Goal: Navigation & Orientation: Find specific page/section

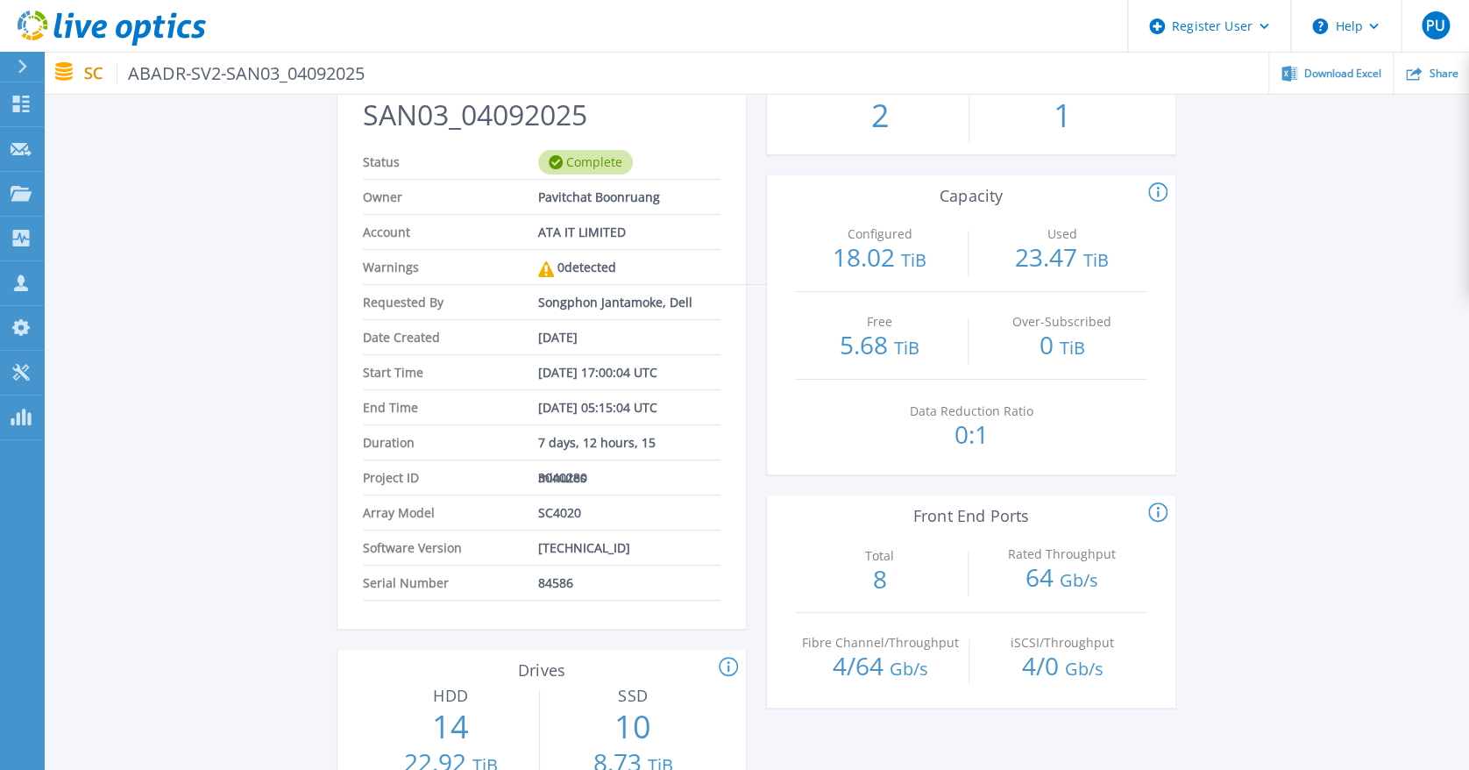
scroll to position [77, 0]
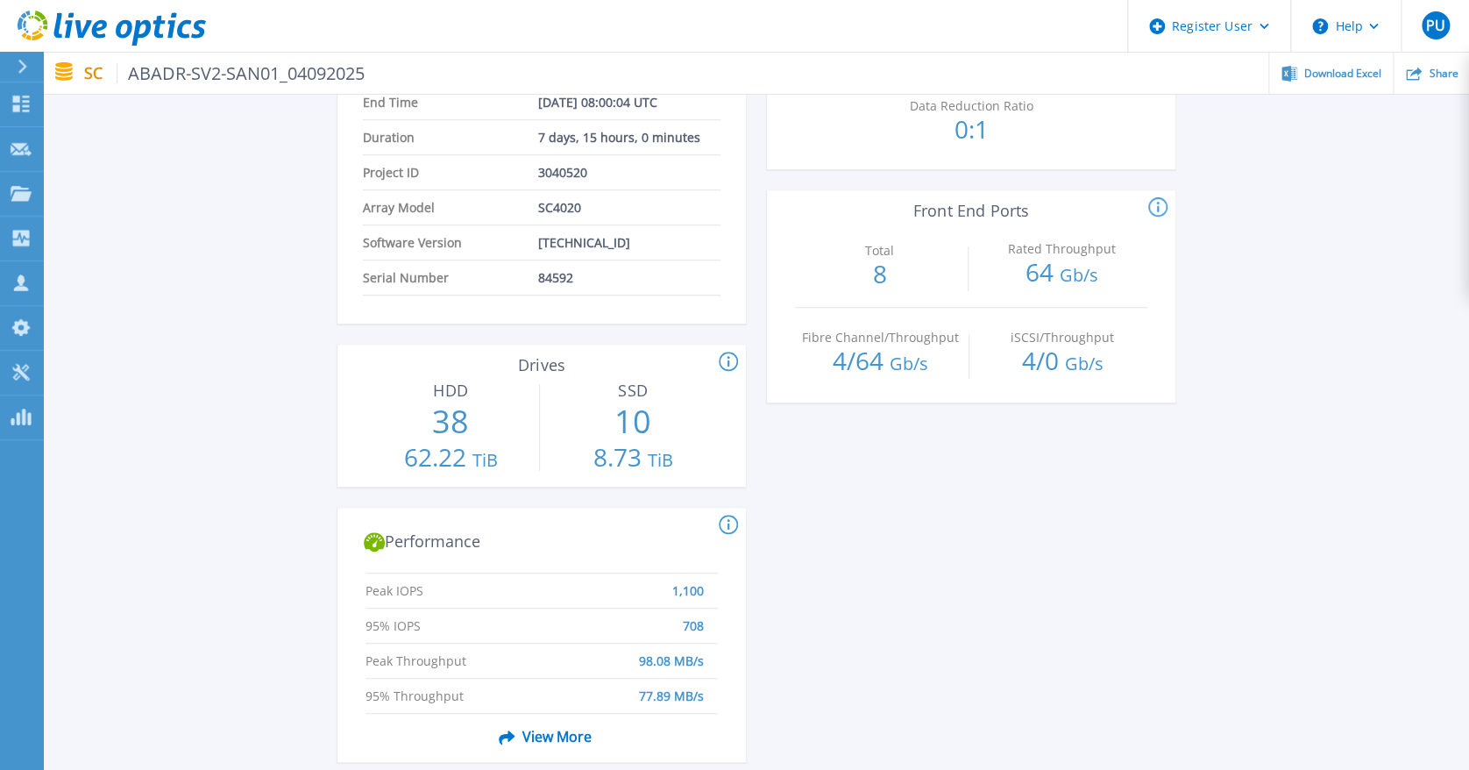
scroll to position [351, 0]
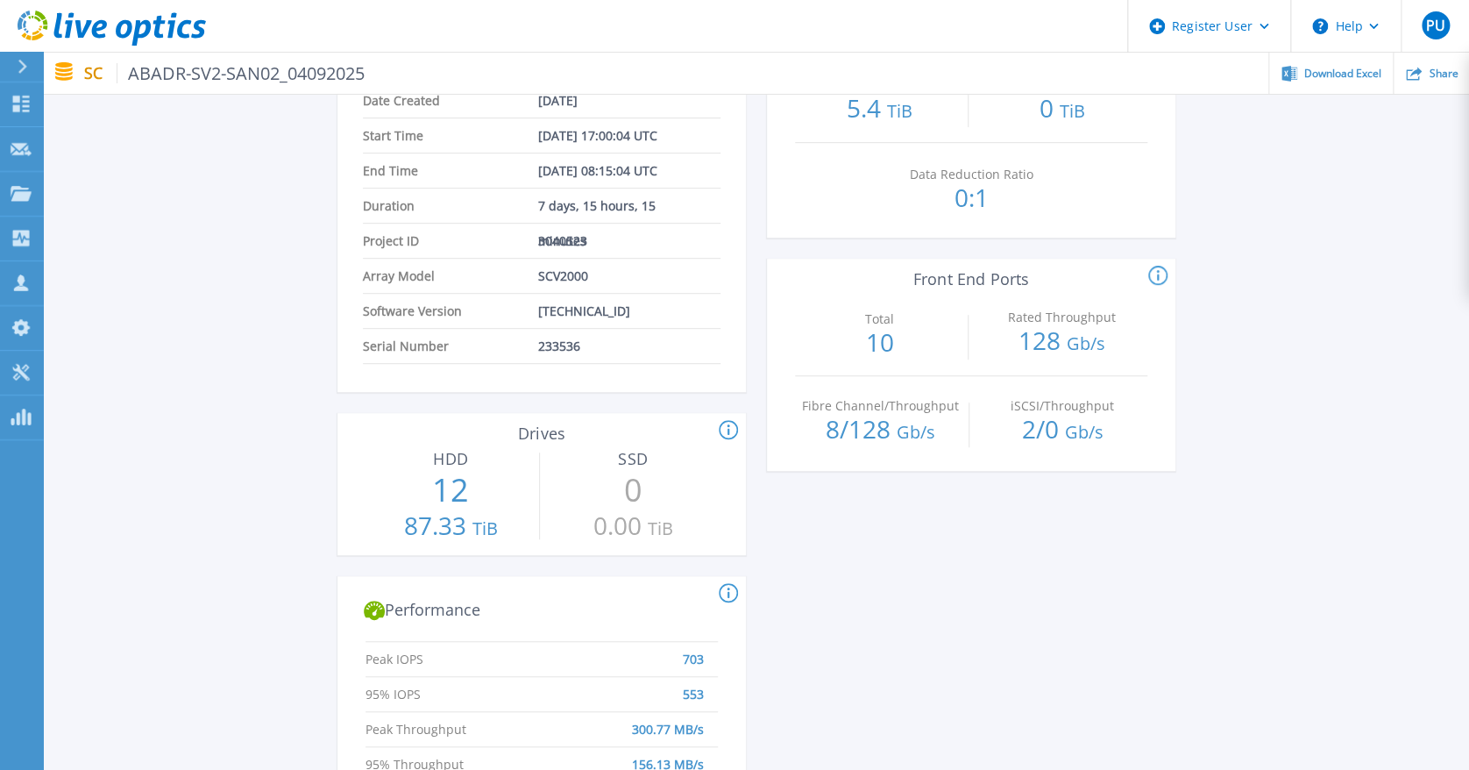
scroll to position [233, 0]
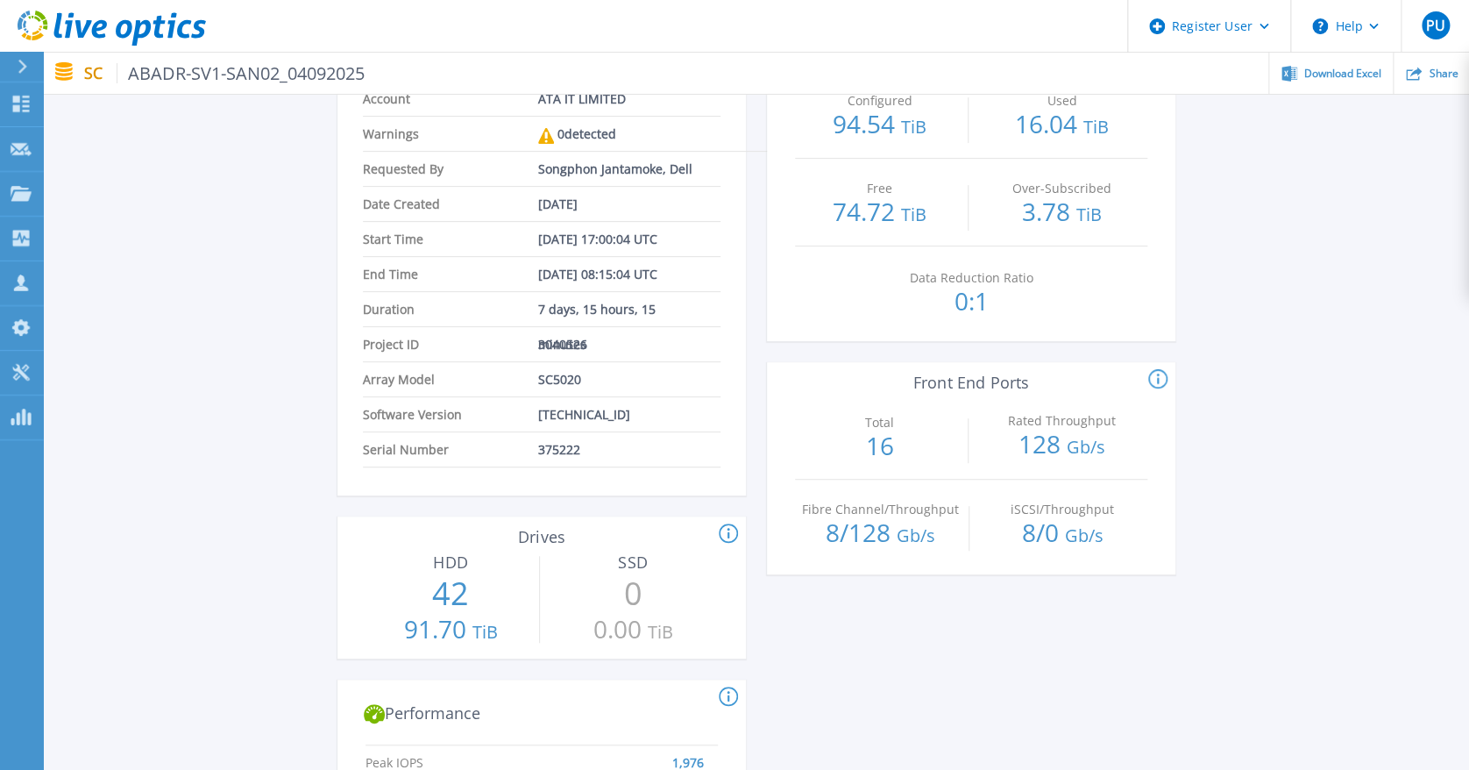
scroll to position [351, 0]
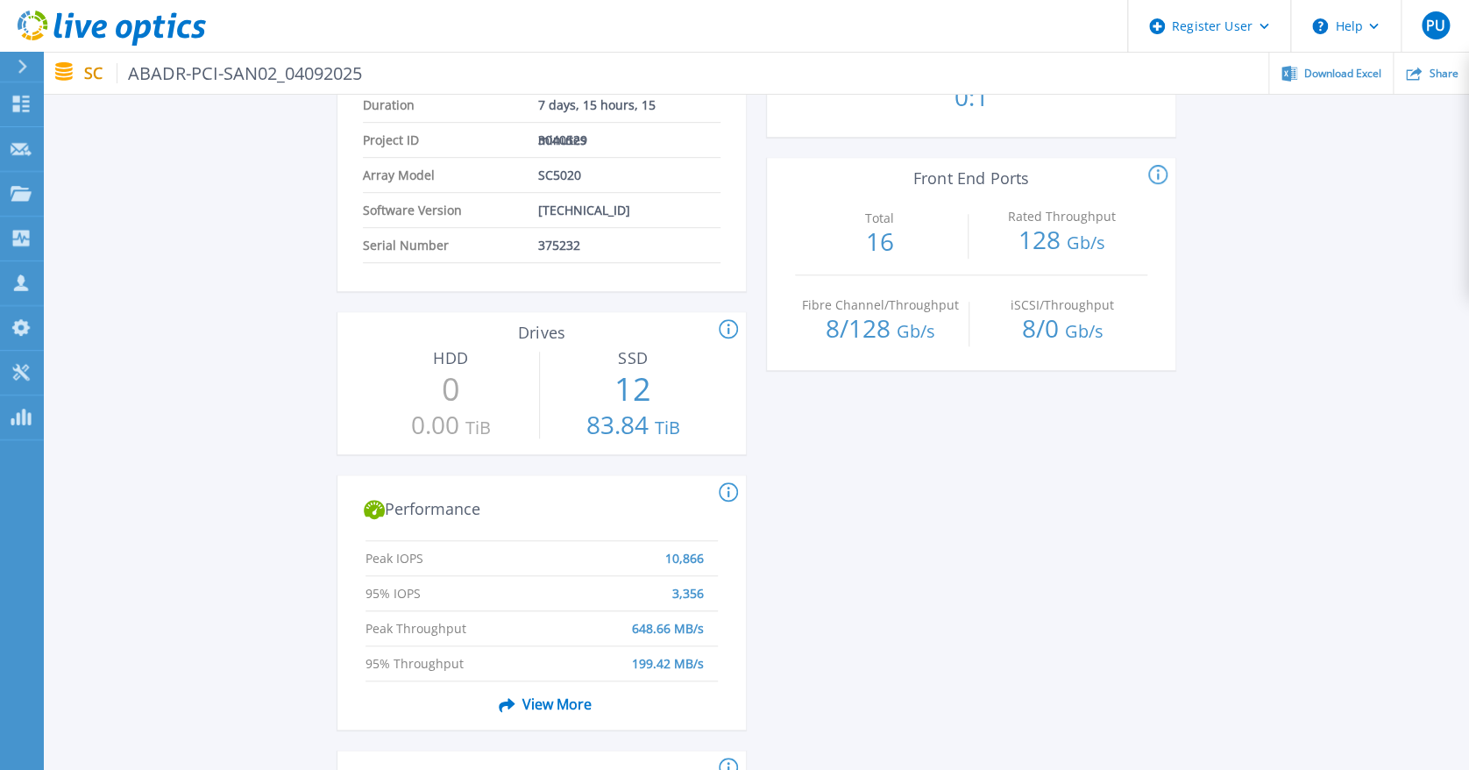
scroll to position [233, 0]
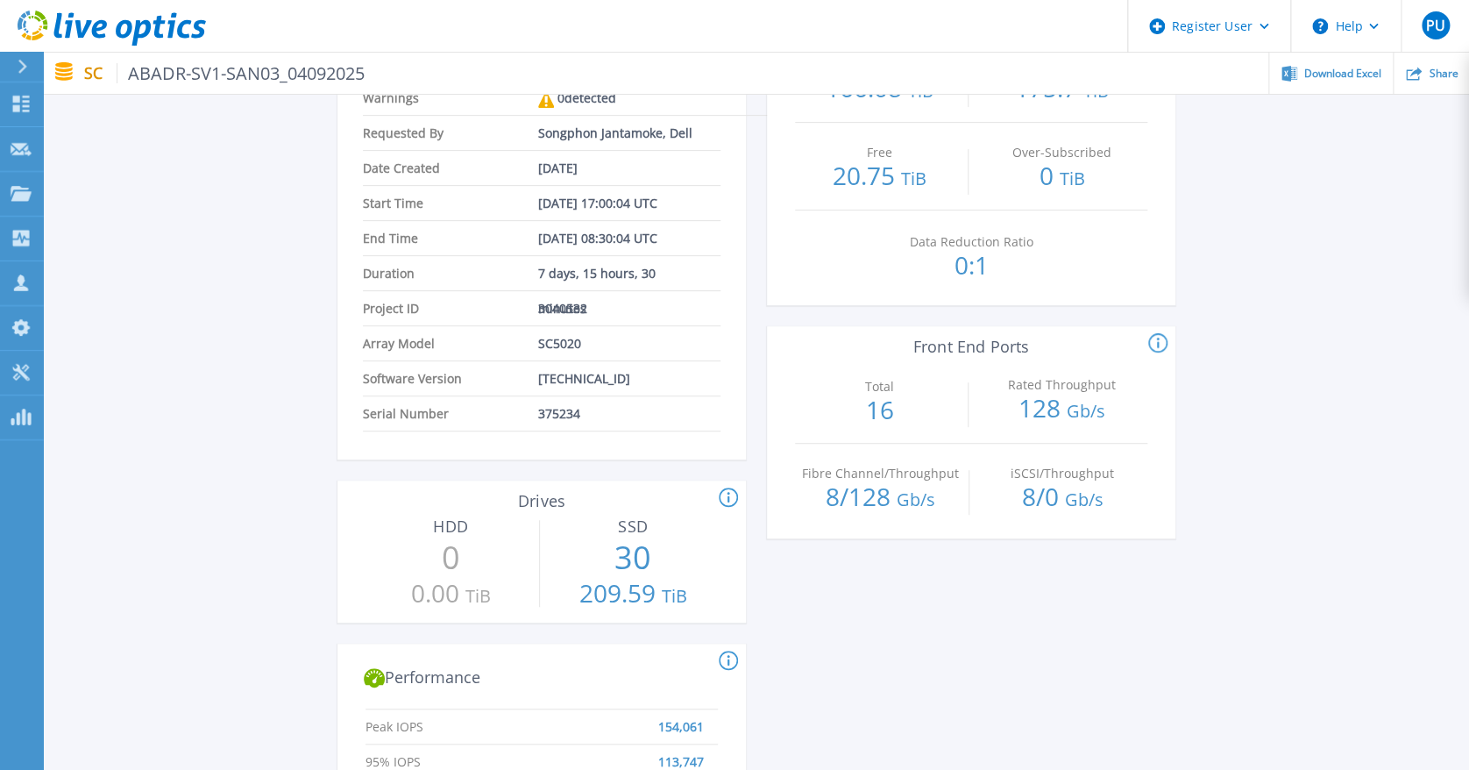
scroll to position [233, 0]
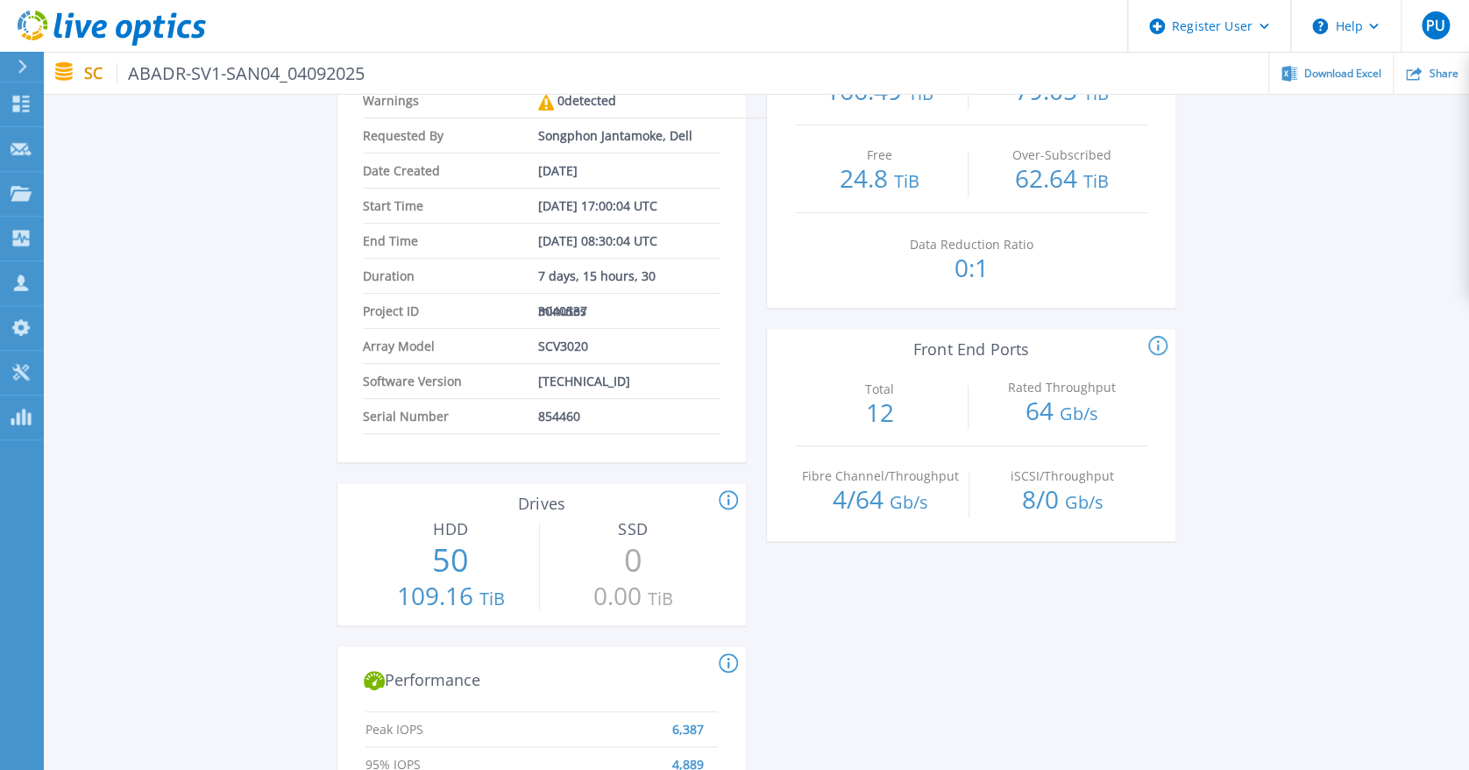
scroll to position [351, 0]
